Goal: Information Seeking & Learning: Learn about a topic

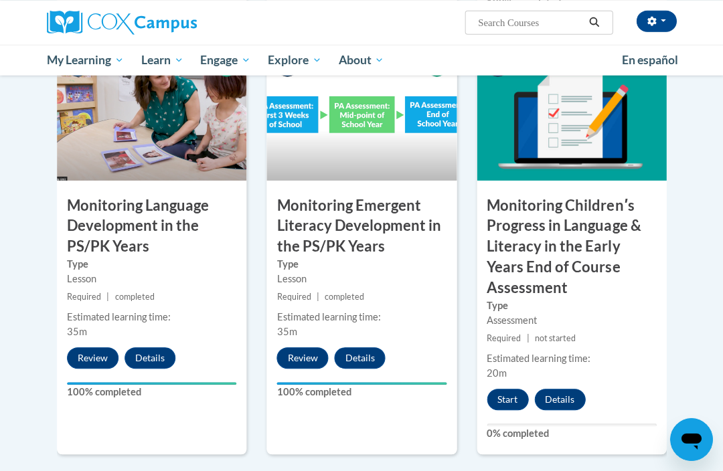
click at [502, 388] on button "Start" at bounding box center [508, 398] width 42 height 21
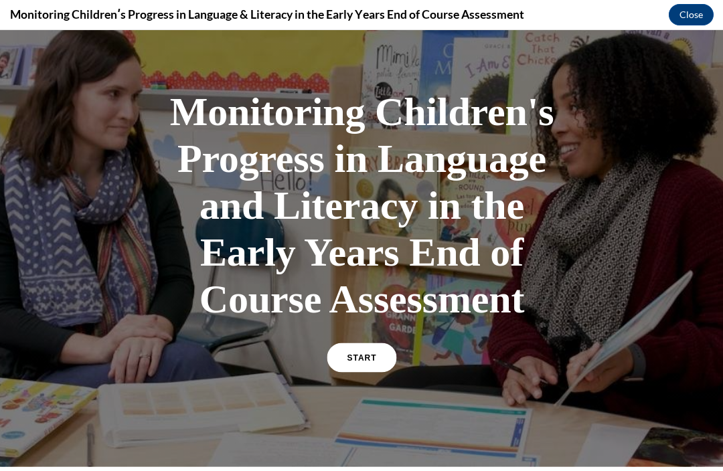
scroll to position [33, 0]
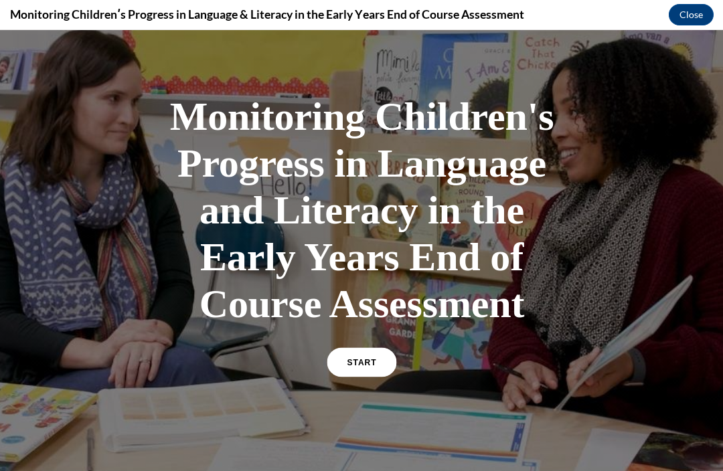
click at [377, 348] on link "START" at bounding box center [362, 362] width 70 height 29
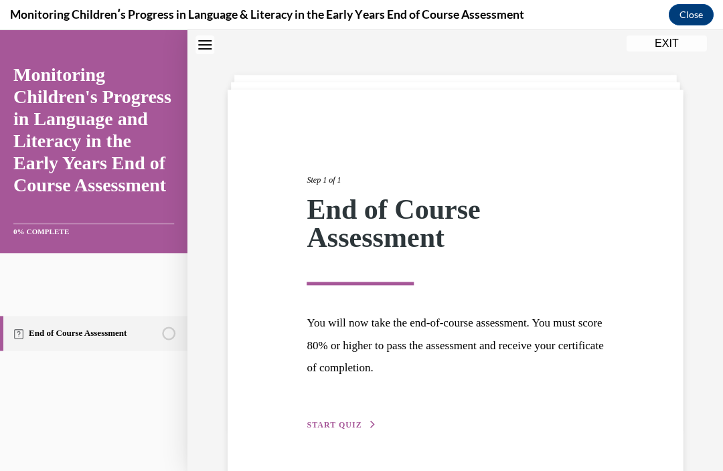
scroll to position [42, 0]
click at [343, 420] on span "START QUIZ" at bounding box center [334, 424] width 55 height 9
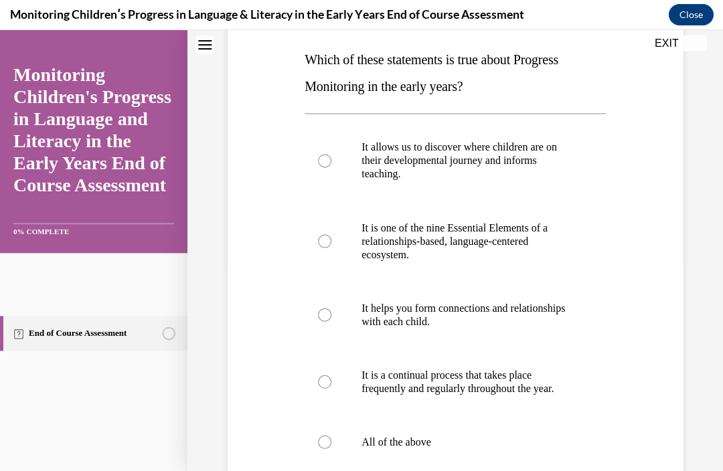
scroll to position [210, 0]
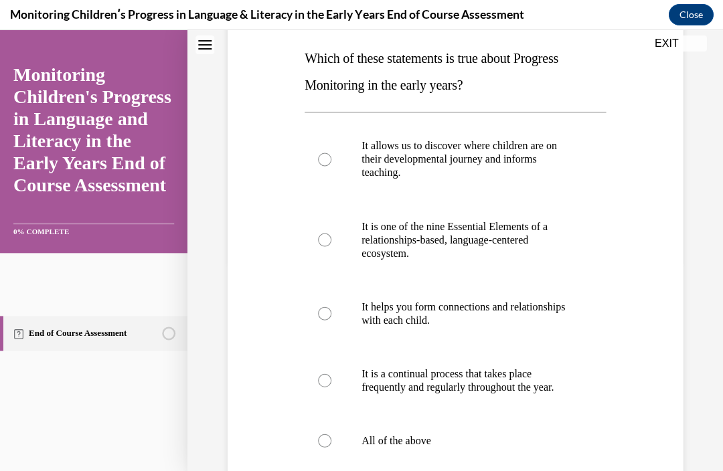
click at [421, 433] on label "All of the above" at bounding box center [455, 441] width 301 height 54
click at [331, 434] on input "All of the above" at bounding box center [324, 440] width 13 height 13
radio input "true"
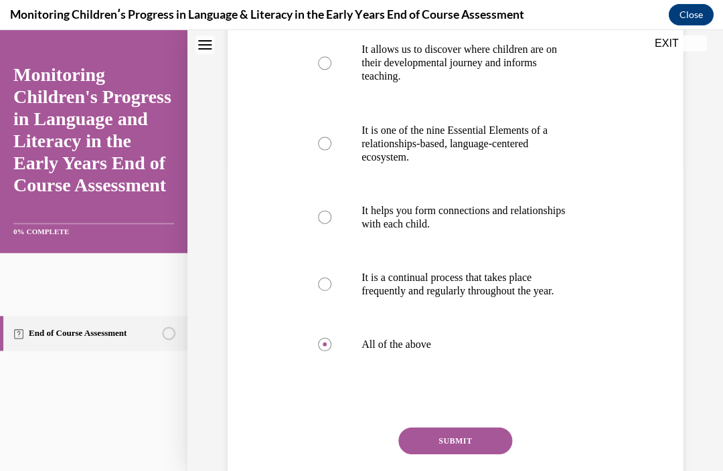
click at [465, 430] on button "SUBMIT" at bounding box center [455, 440] width 114 height 27
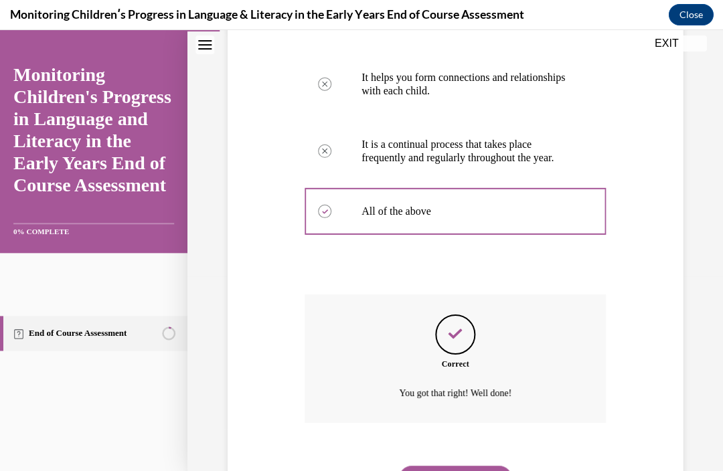
scroll to position [447, 0]
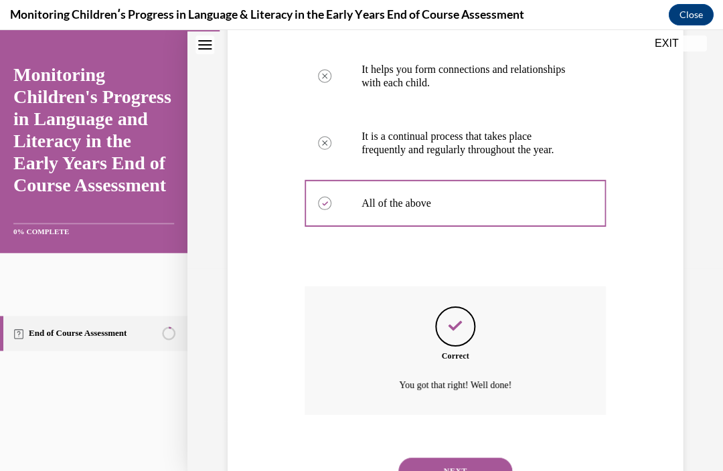
click at [456, 458] on button "NEXT" at bounding box center [455, 471] width 114 height 27
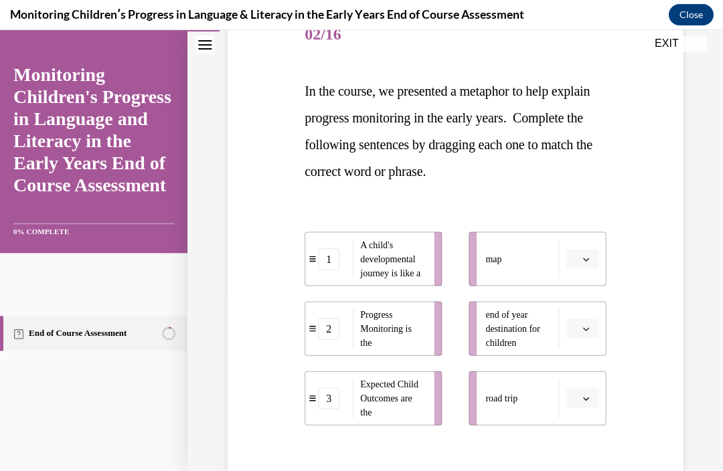
scroll to position [179, 0]
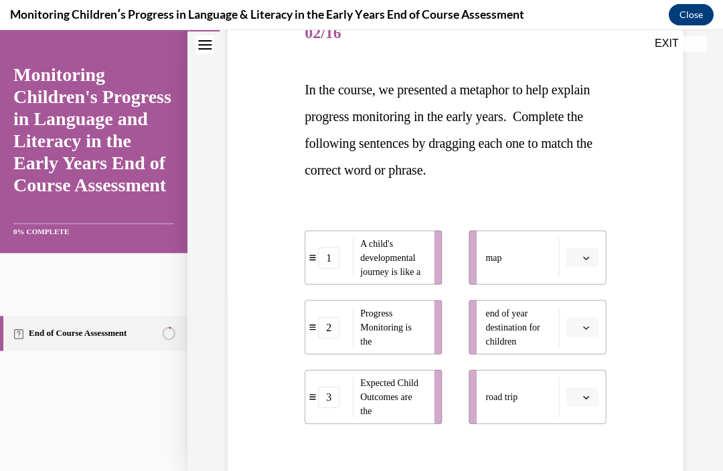
click at [514, 285] on ul "map end of year destination for children road trip" at bounding box center [530, 327] width 151 height 194
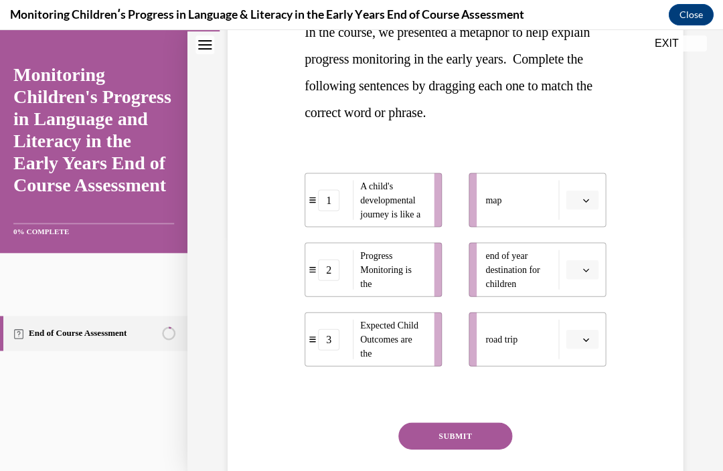
scroll to position [236, 0]
click at [607, 254] on div "Question 02/16 In the course, we presented a metaphor to help explain progress …" at bounding box center [455, 231] width 308 height 603
click at [581, 273] on button "button" at bounding box center [582, 270] width 33 height 20
click at [636, 266] on div "Question 02/16 In the course, we presented a metaphor to help explain progress …" at bounding box center [455, 221] width 462 height 623
click at [580, 268] on button "button" at bounding box center [582, 270] width 33 height 20
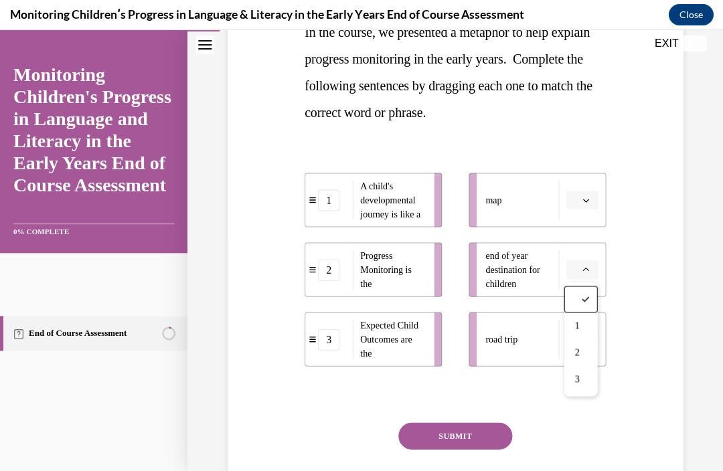
click at [570, 377] on div "3" at bounding box center [580, 379] width 33 height 27
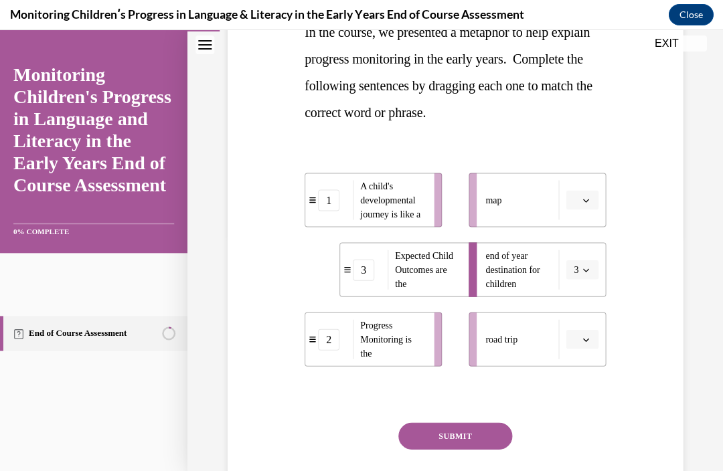
click at [694, 254] on div "Question 02/16 In the course, we presented a metaphor to help explain progress …" at bounding box center [455, 197] width 536 height 723
click at [683, 263] on div "Question 02/16 In the course, we presented a metaphor to help explain progress …" at bounding box center [455, 221] width 462 height 623
click at [596, 322] on li "road trip" at bounding box center [537, 339] width 137 height 54
click at [595, 322] on li "road trip" at bounding box center [537, 339] width 137 height 54
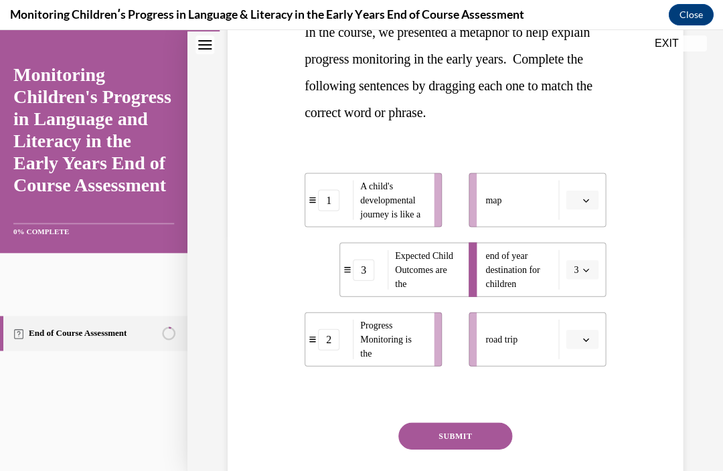
click at [584, 336] on icon "button" at bounding box center [586, 339] width 7 height 7
click at [564, 403] on div "1" at bounding box center [580, 395] width 33 height 27
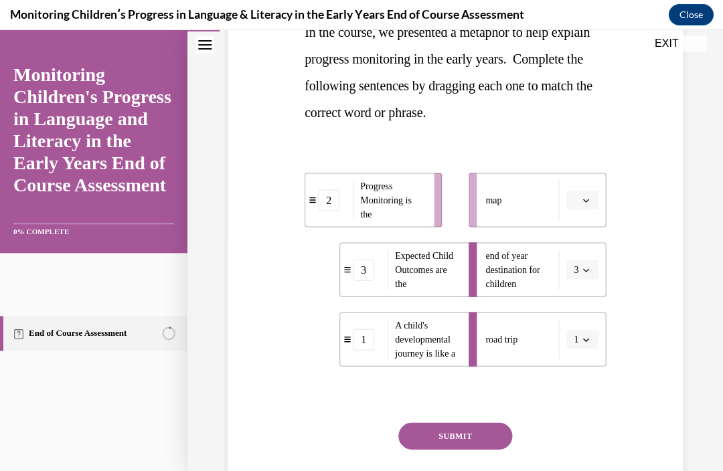
click at [581, 200] on button "button" at bounding box center [582, 200] width 33 height 20
click at [569, 287] on div "2" at bounding box center [580, 283] width 33 height 27
click at [473, 432] on button "SUBMIT" at bounding box center [455, 436] width 114 height 27
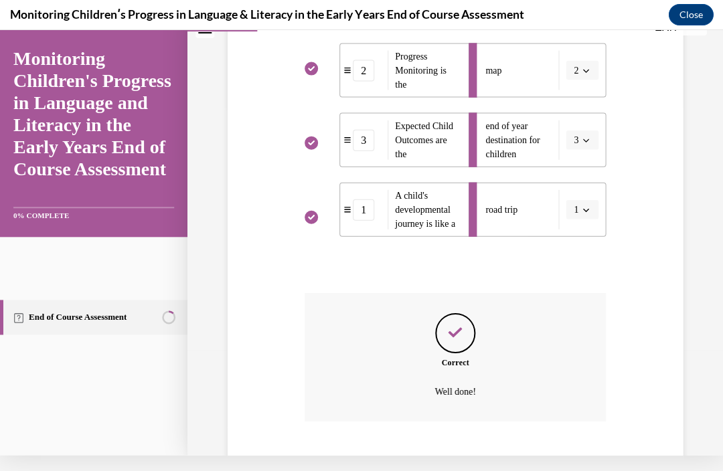
scroll to position [372, 0]
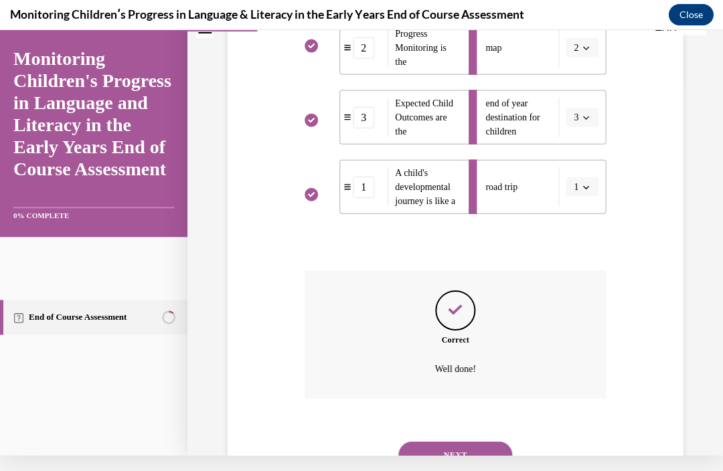
click at [455, 442] on button "NEXT" at bounding box center [455, 455] width 114 height 27
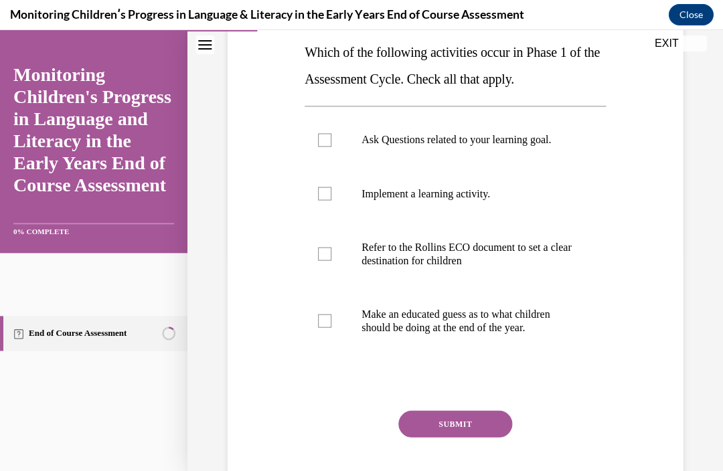
scroll to position [216, 0]
click at [401, 262] on p "Refer to the Rollins ECO document to set a clear destination for children" at bounding box center [467, 253] width 211 height 27
click at [331, 260] on input "Refer to the Rollins ECO document to set a clear destination for children" at bounding box center [324, 253] width 13 height 13
checkbox input "true"
click at [406, 138] on p "Ask Questions related to your learning goal." at bounding box center [467, 139] width 211 height 13
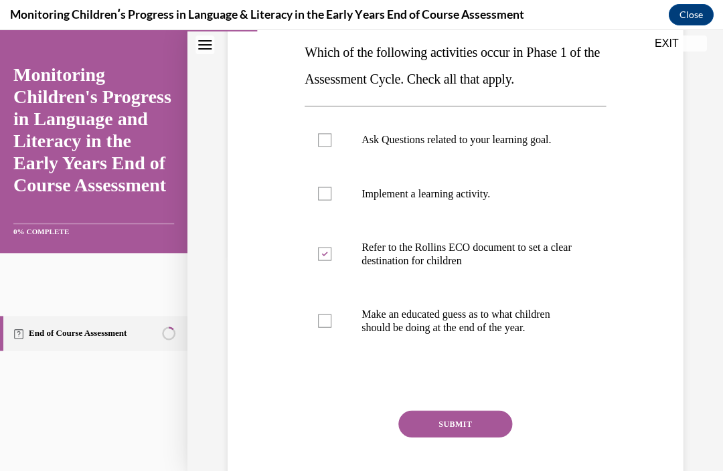
click at [331, 138] on input "Ask Questions related to your learning goal." at bounding box center [324, 139] width 13 height 13
checkbox input "true"
click at [477, 424] on button "SUBMIT" at bounding box center [455, 423] width 114 height 27
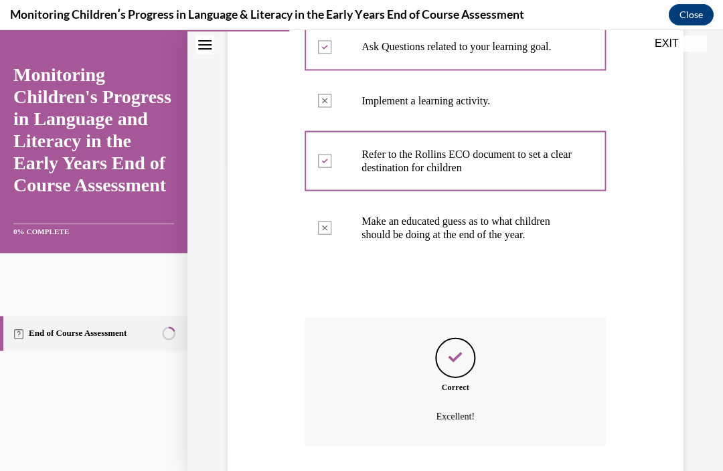
scroll to position [340, 0]
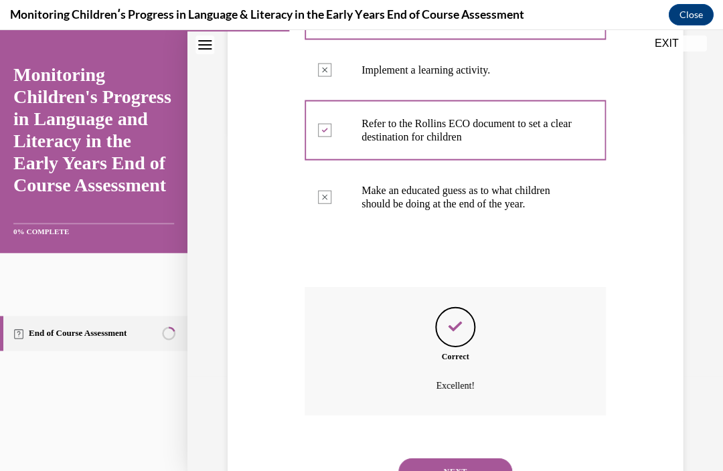
click at [467, 458] on button "NEXT" at bounding box center [455, 471] width 114 height 27
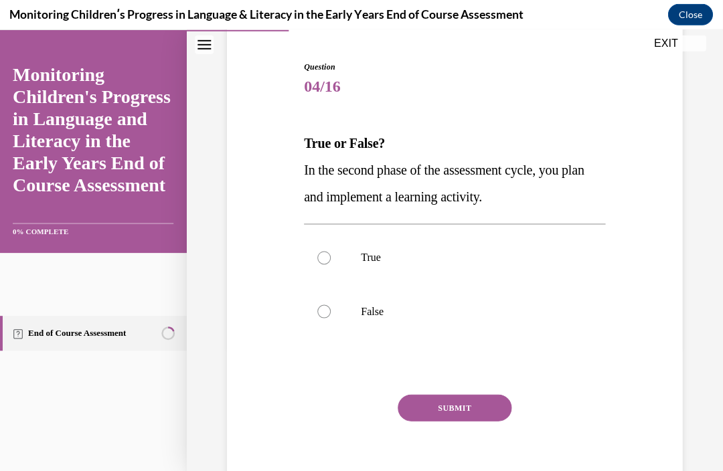
scroll to position [1229, 0]
click at [398, 313] on p "False" at bounding box center [466, 311] width 211 height 13
click at [331, 313] on input "False" at bounding box center [323, 311] width 13 height 13
radio input "true"
click at [452, 420] on button "SUBMIT" at bounding box center [455, 407] width 114 height 27
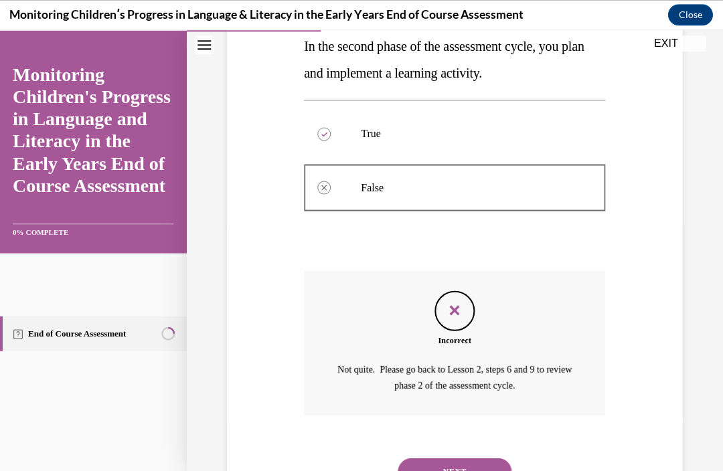
scroll to position [248, 0]
click at [465, 459] on button "NEXT" at bounding box center [455, 472] width 114 height 27
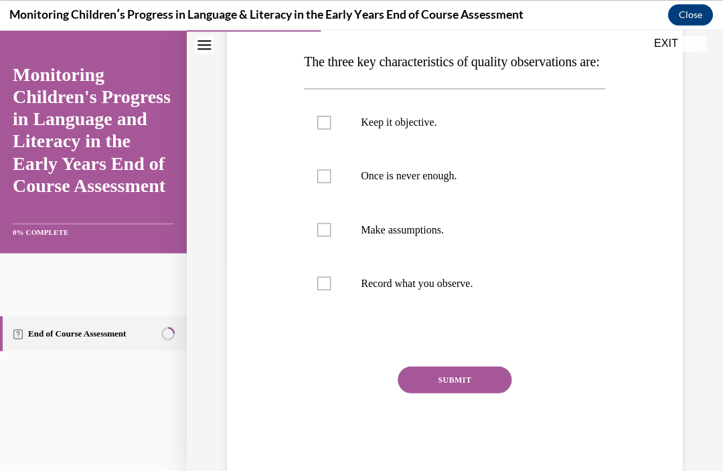
scroll to position [206, 0]
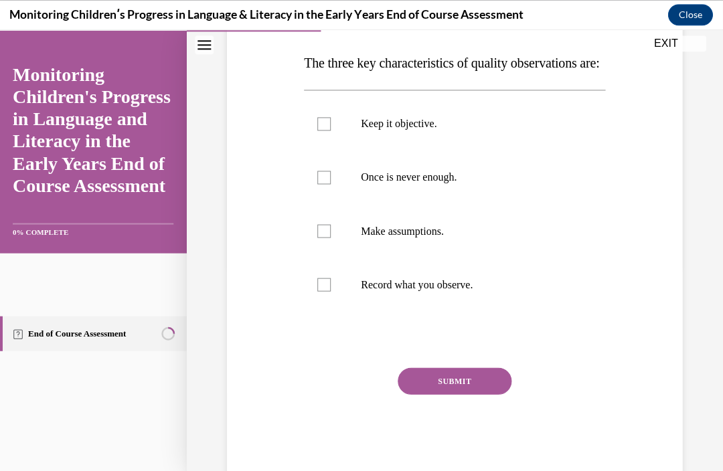
click at [491, 184] on p "Once is never enough." at bounding box center [466, 177] width 211 height 13
click at [331, 184] on input "Once is never enough." at bounding box center [323, 177] width 13 height 13
checkbox input "true"
click at [458, 311] on label "Record what you observe." at bounding box center [454, 285] width 301 height 54
click at [331, 291] on input "Record what you observe." at bounding box center [323, 284] width 13 height 13
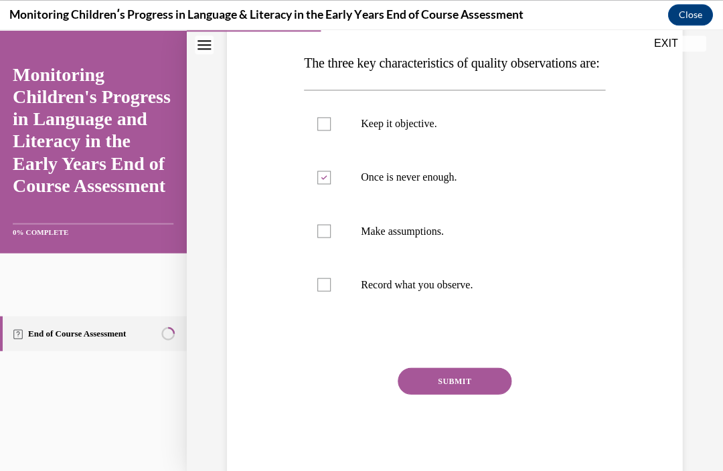
checkbox input "true"
click at [454, 394] on button "SUBMIT" at bounding box center [455, 381] width 114 height 27
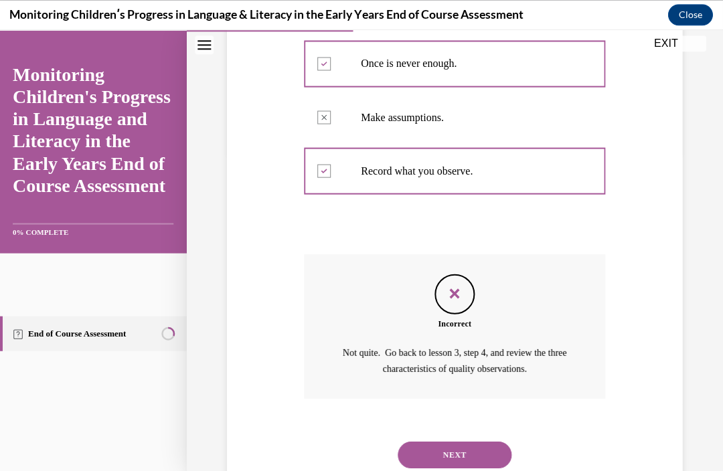
scroll to position [329, 0]
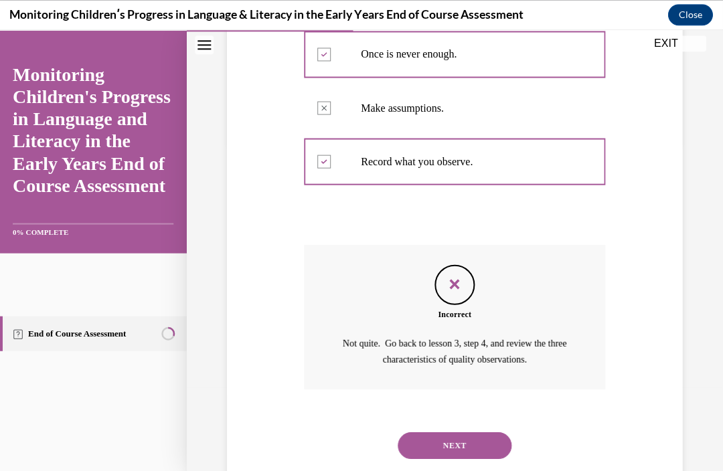
click at [461, 443] on button "NEXT" at bounding box center [455, 445] width 114 height 27
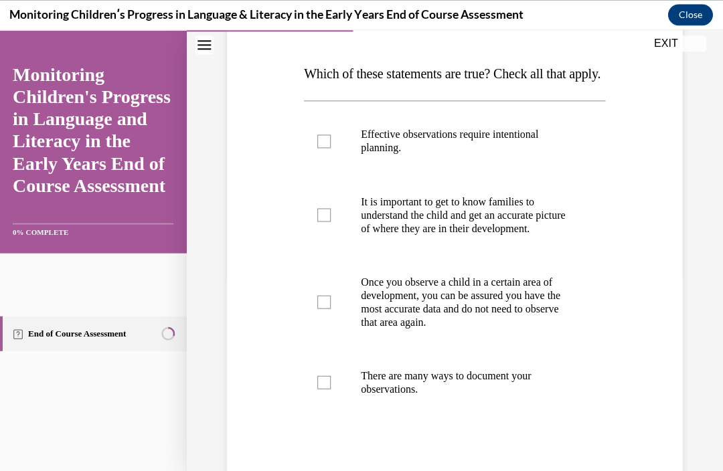
scroll to position [195, 0]
